Goal: Task Accomplishment & Management: Use online tool/utility

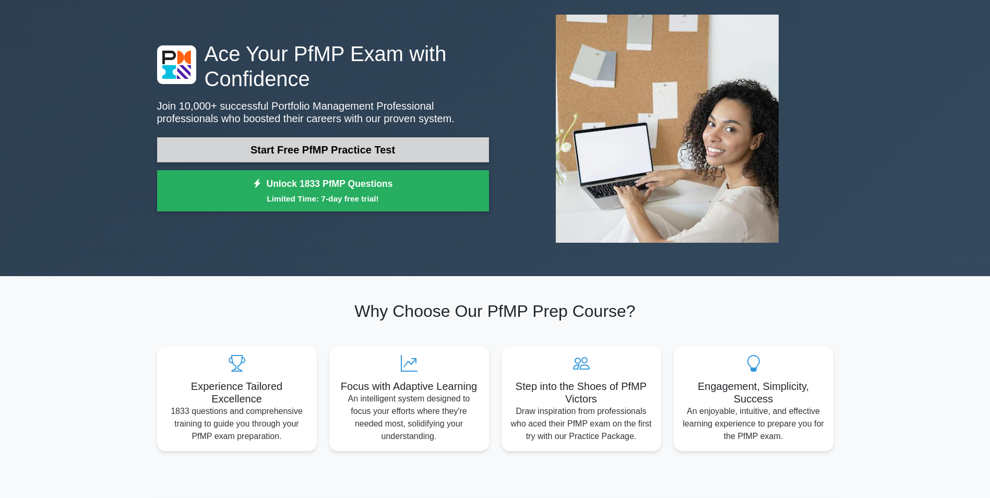
click at [292, 148] on link "Start Free PfMP Practice Test" at bounding box center [323, 149] width 332 height 25
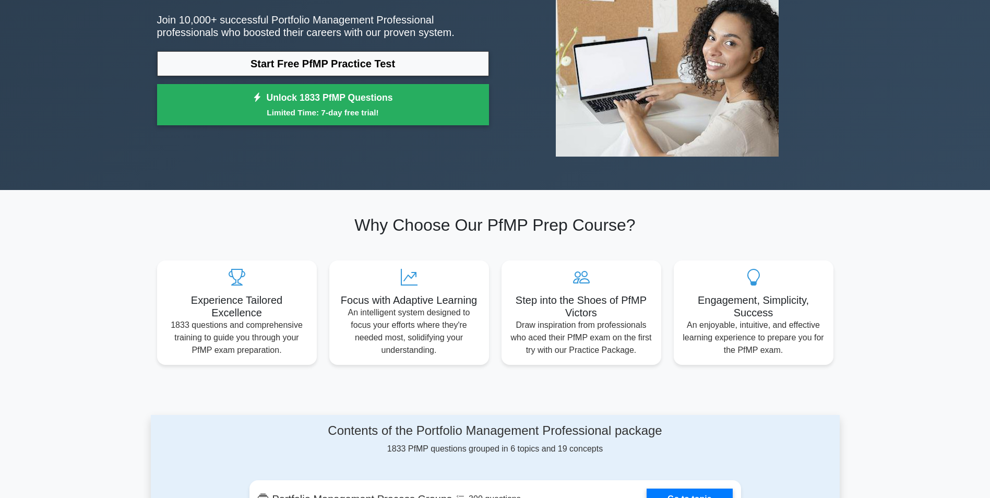
scroll to position [157, 0]
